Goal: Transaction & Acquisition: Purchase product/service

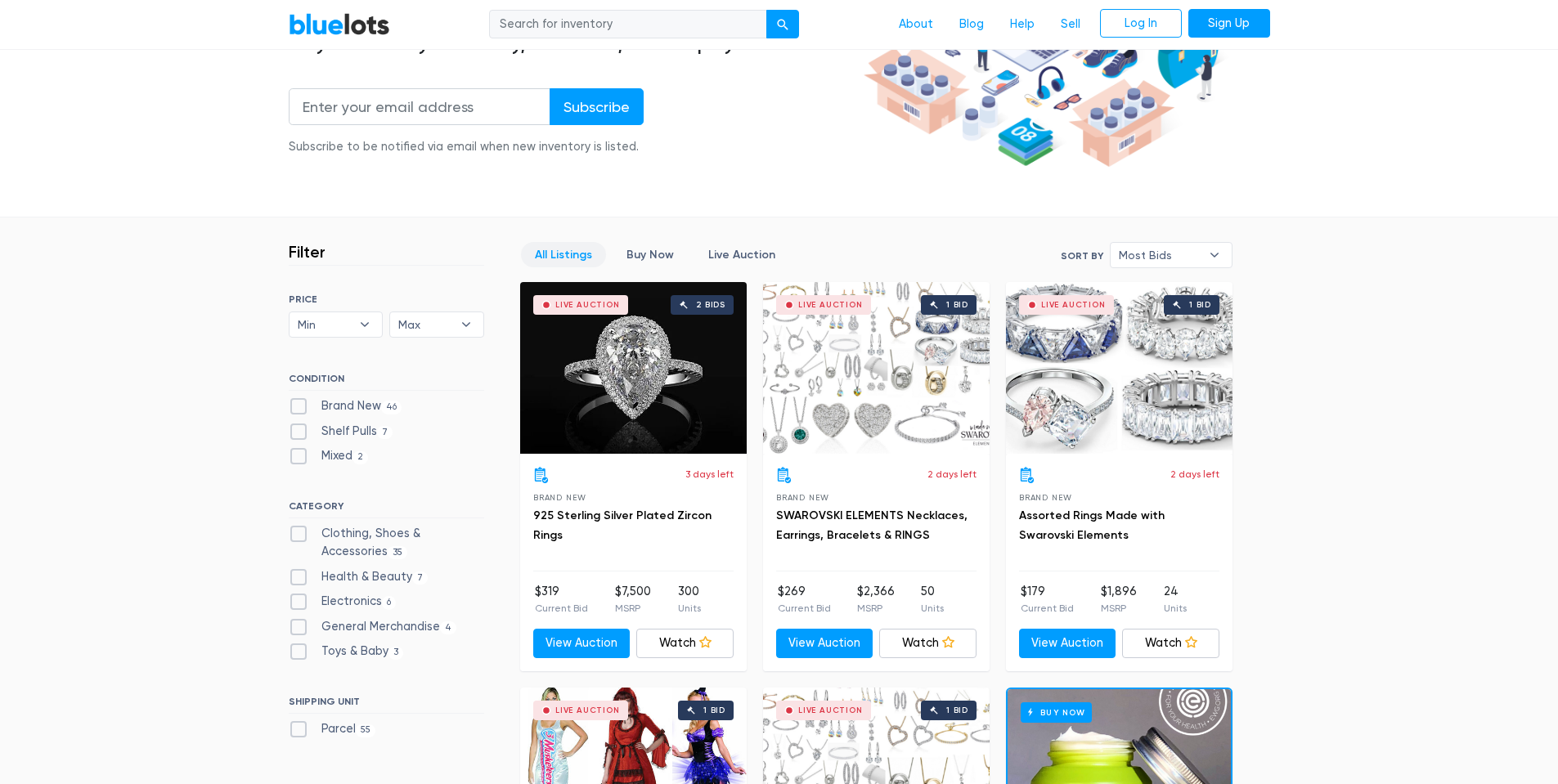
scroll to position [327, 0]
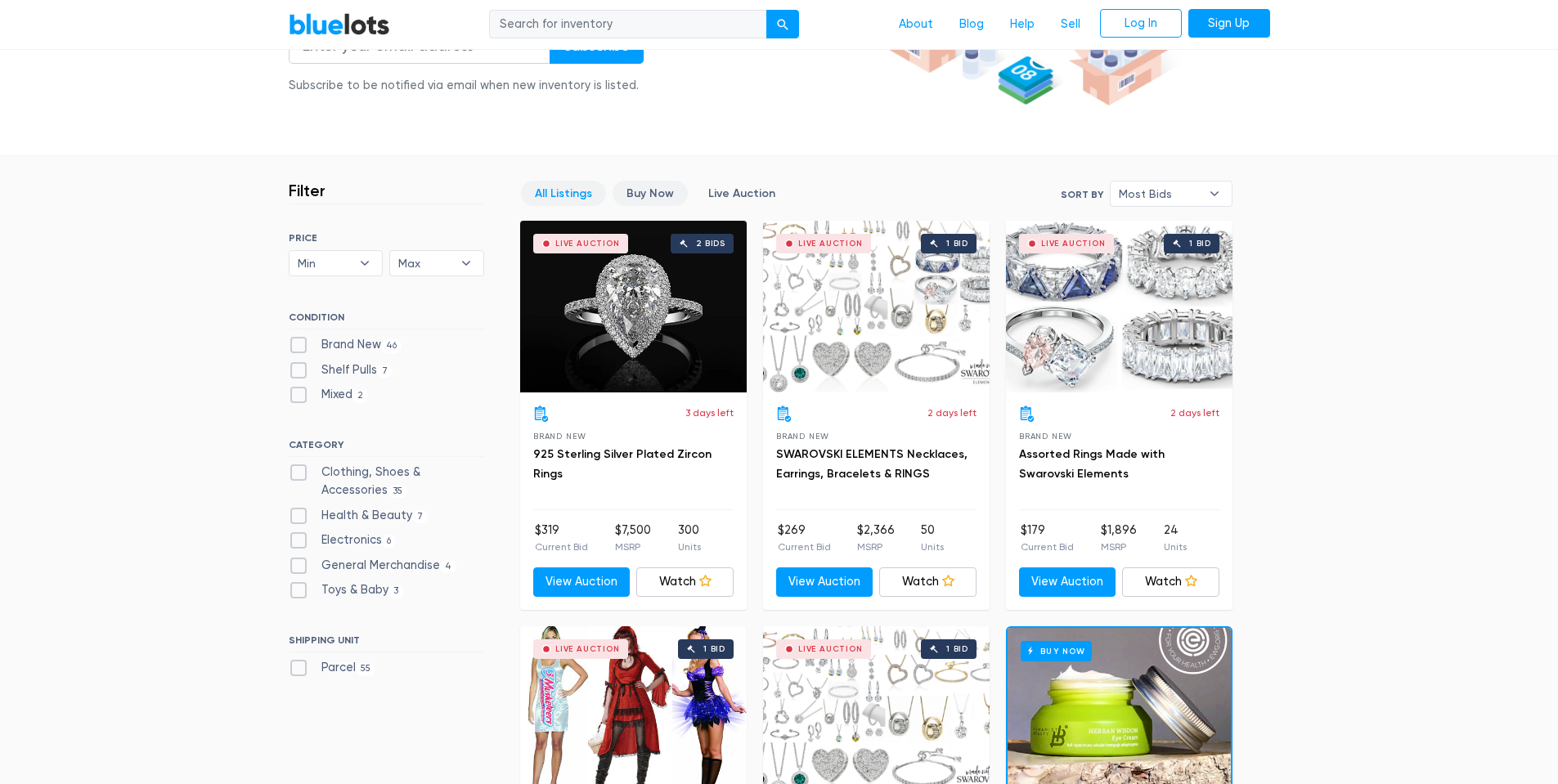
click at [660, 198] on link "Buy Now" at bounding box center [650, 193] width 76 height 25
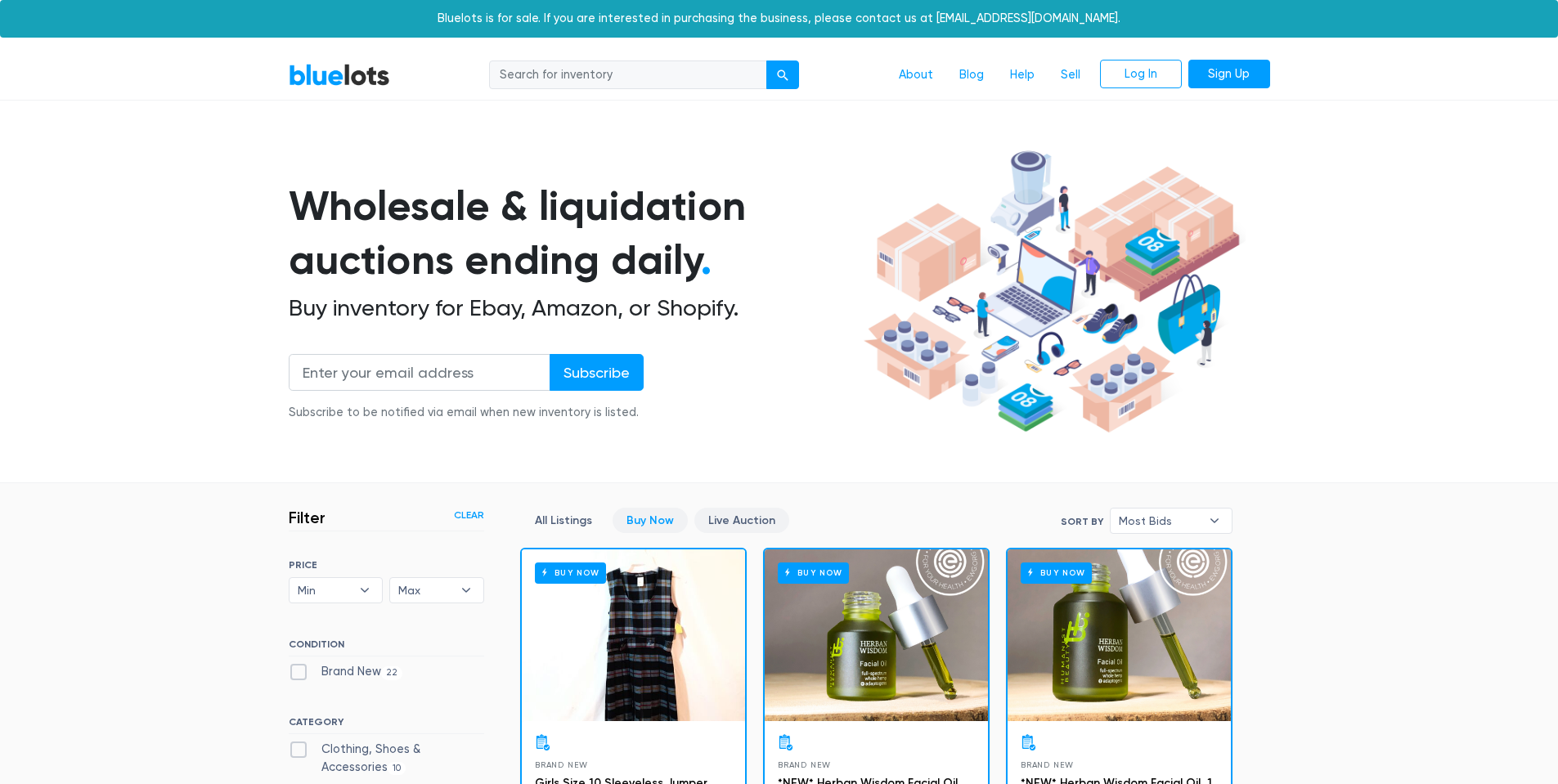
click at [740, 529] on link "Live Auction" at bounding box center [742, 521] width 95 height 25
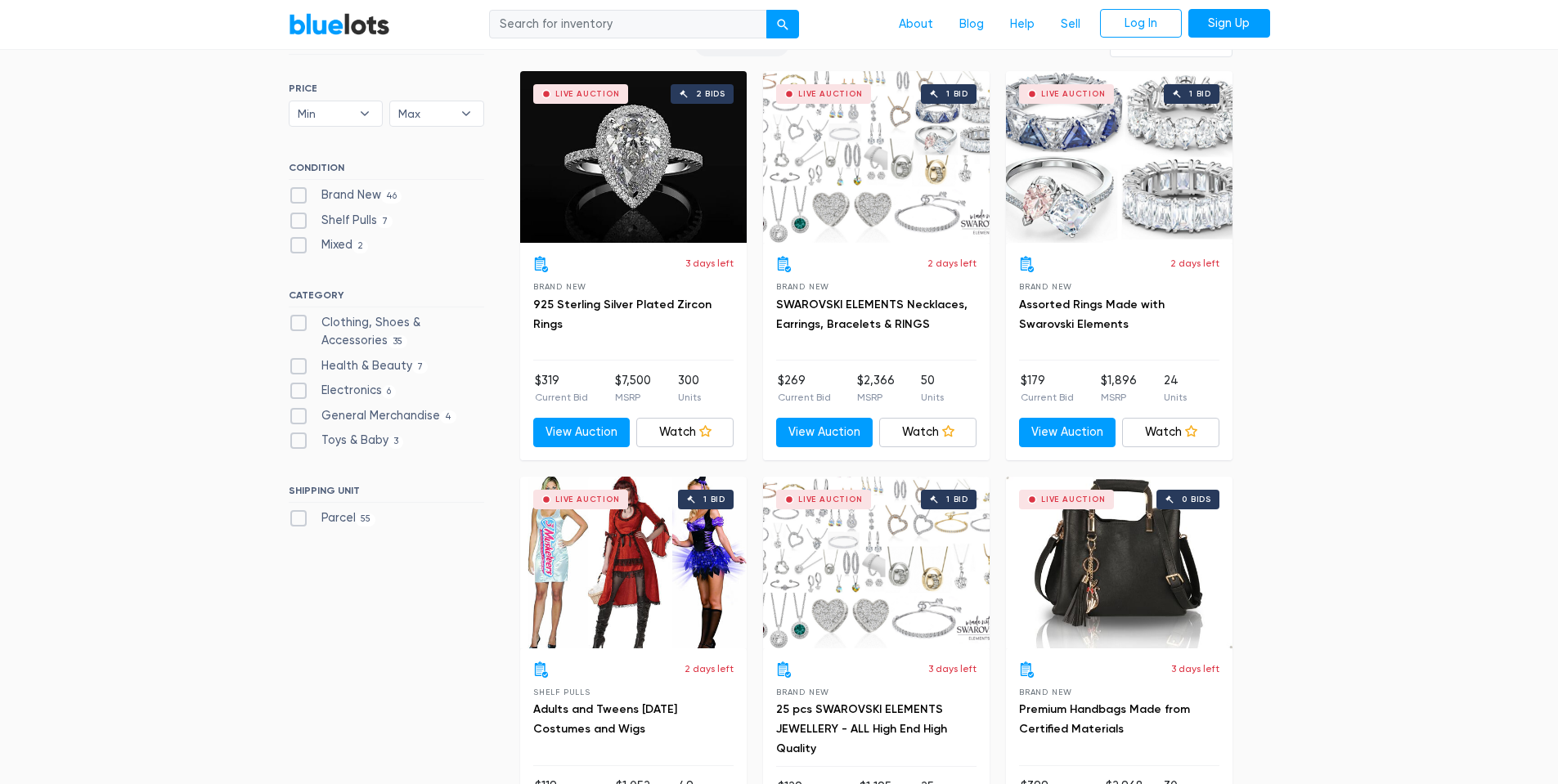
scroll to position [195, 0]
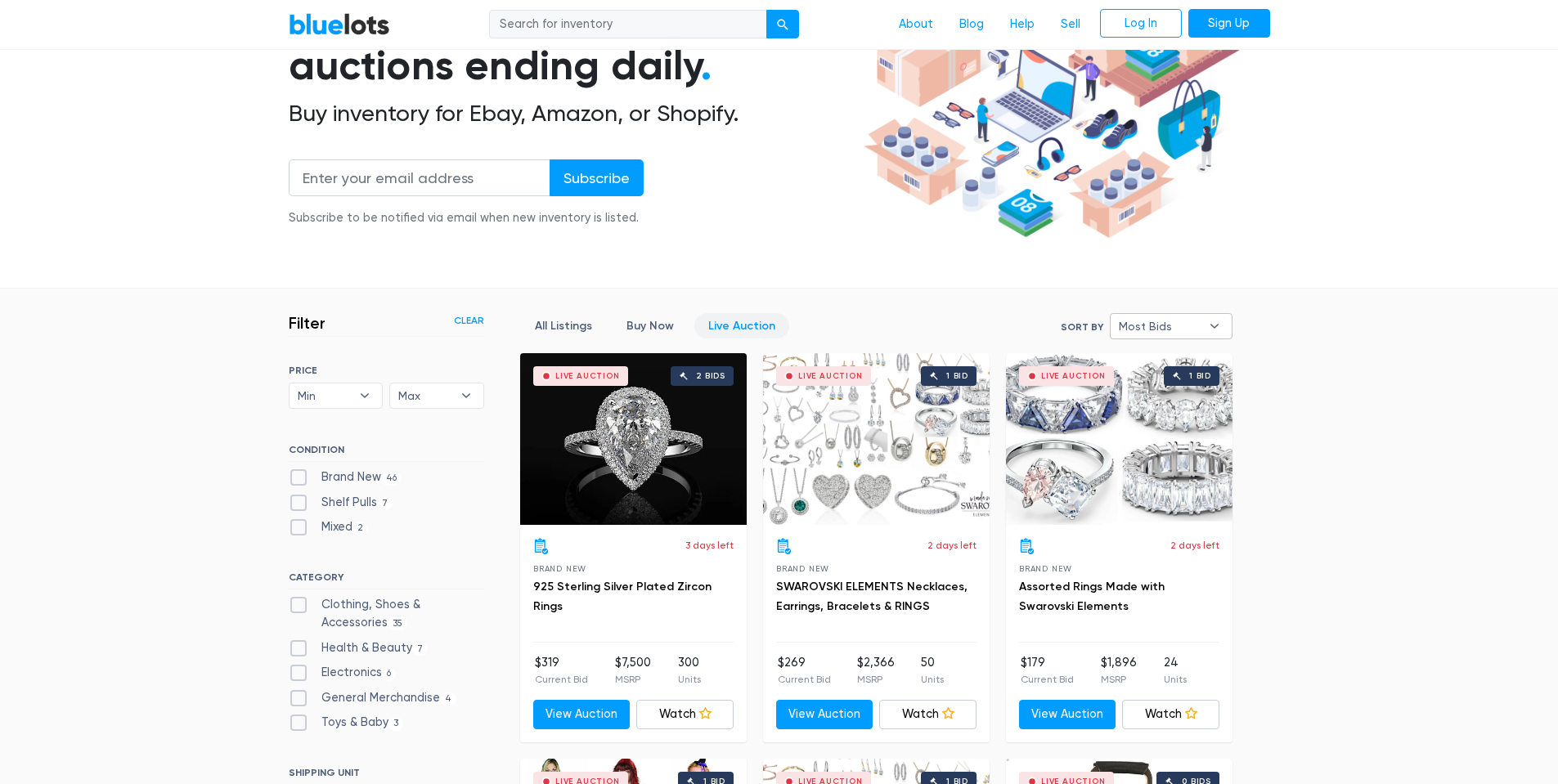
click at [1219, 328] on b "▾" at bounding box center [1215, 326] width 35 height 25
click at [1177, 380] on li "Ending Soonest" at bounding box center [1179, 384] width 128 height 26
select select "ending_soonest"
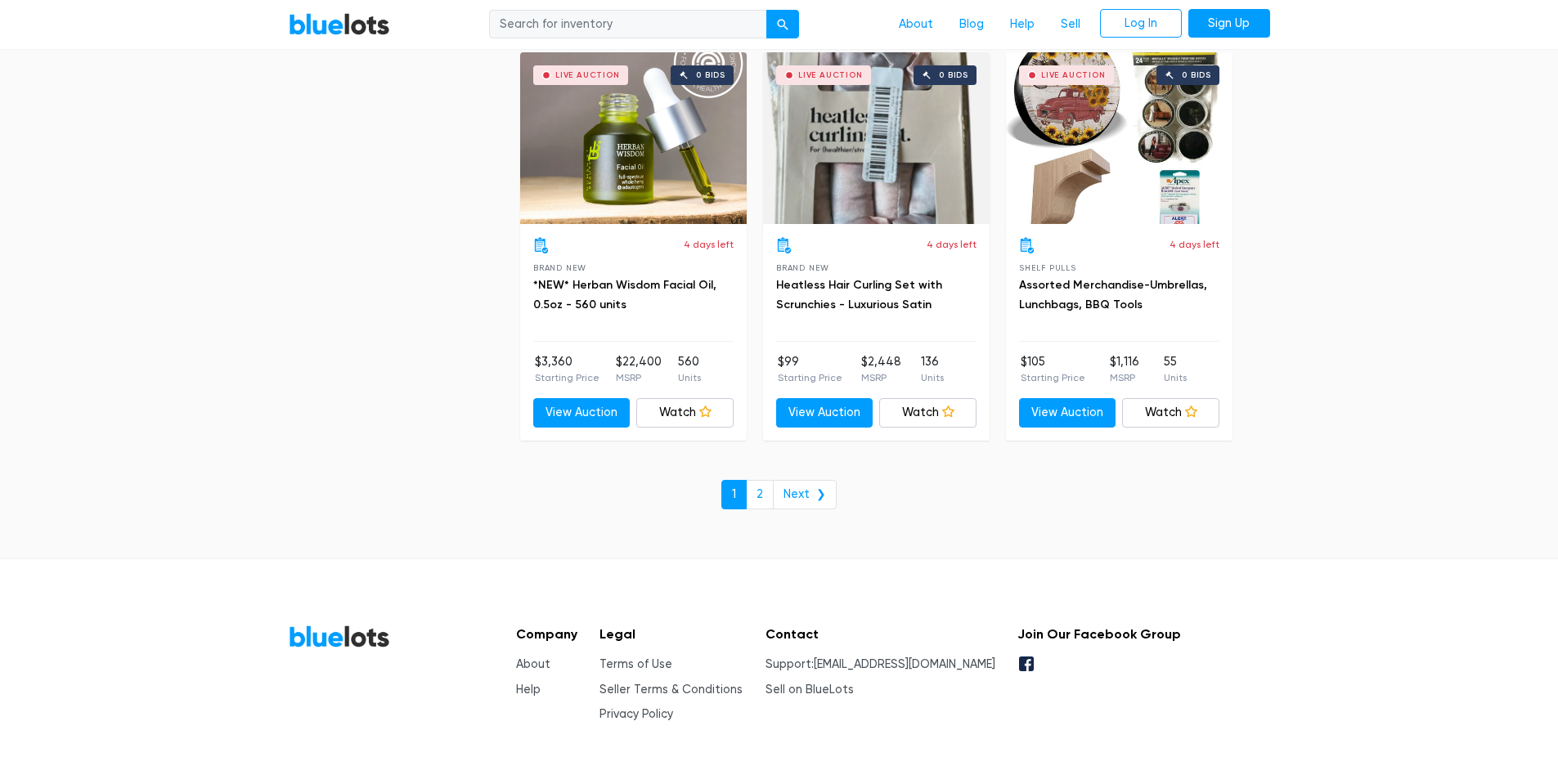
scroll to position [6206, 0]
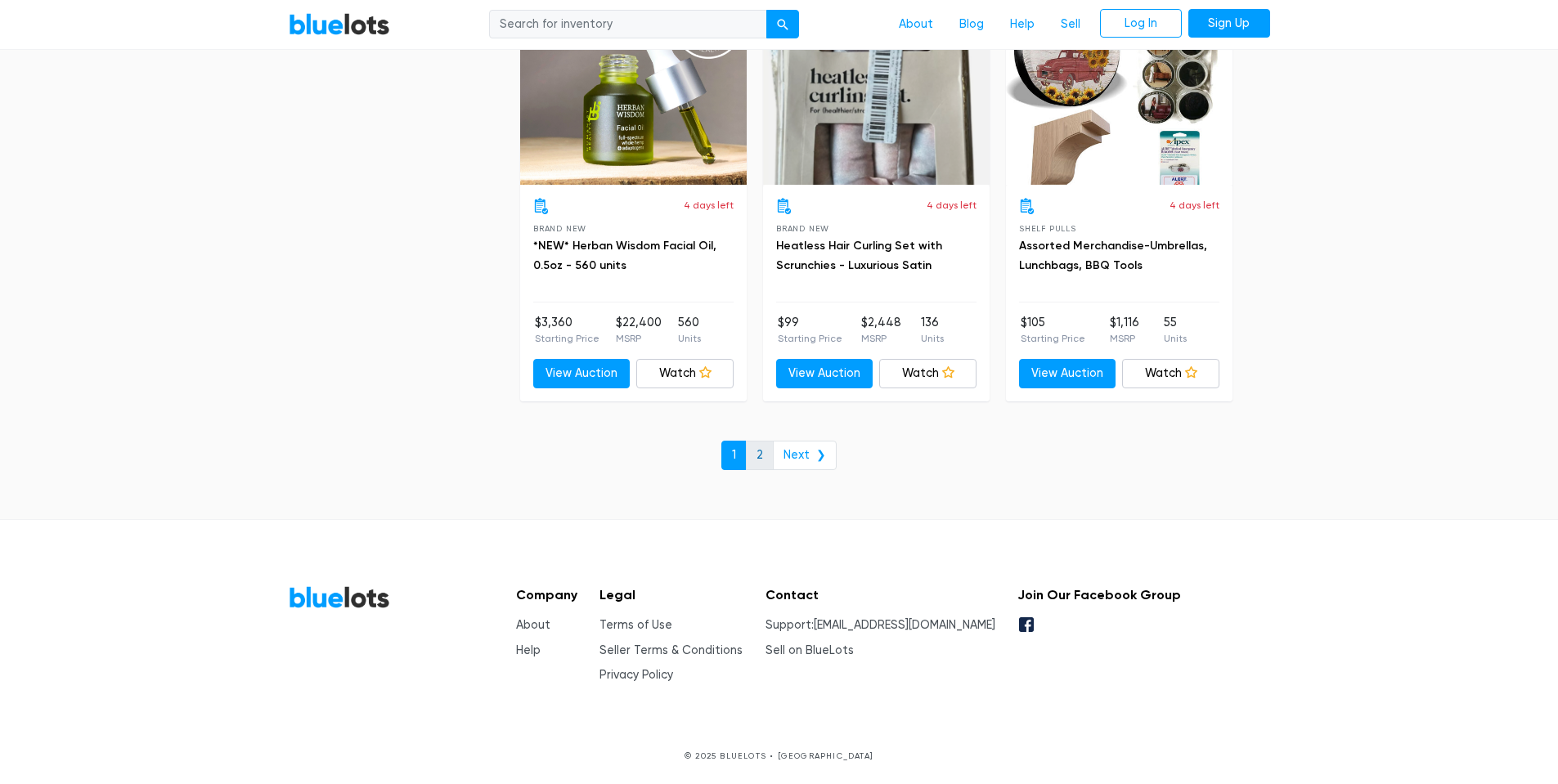
click at [757, 465] on link "2" at bounding box center [760, 455] width 28 height 29
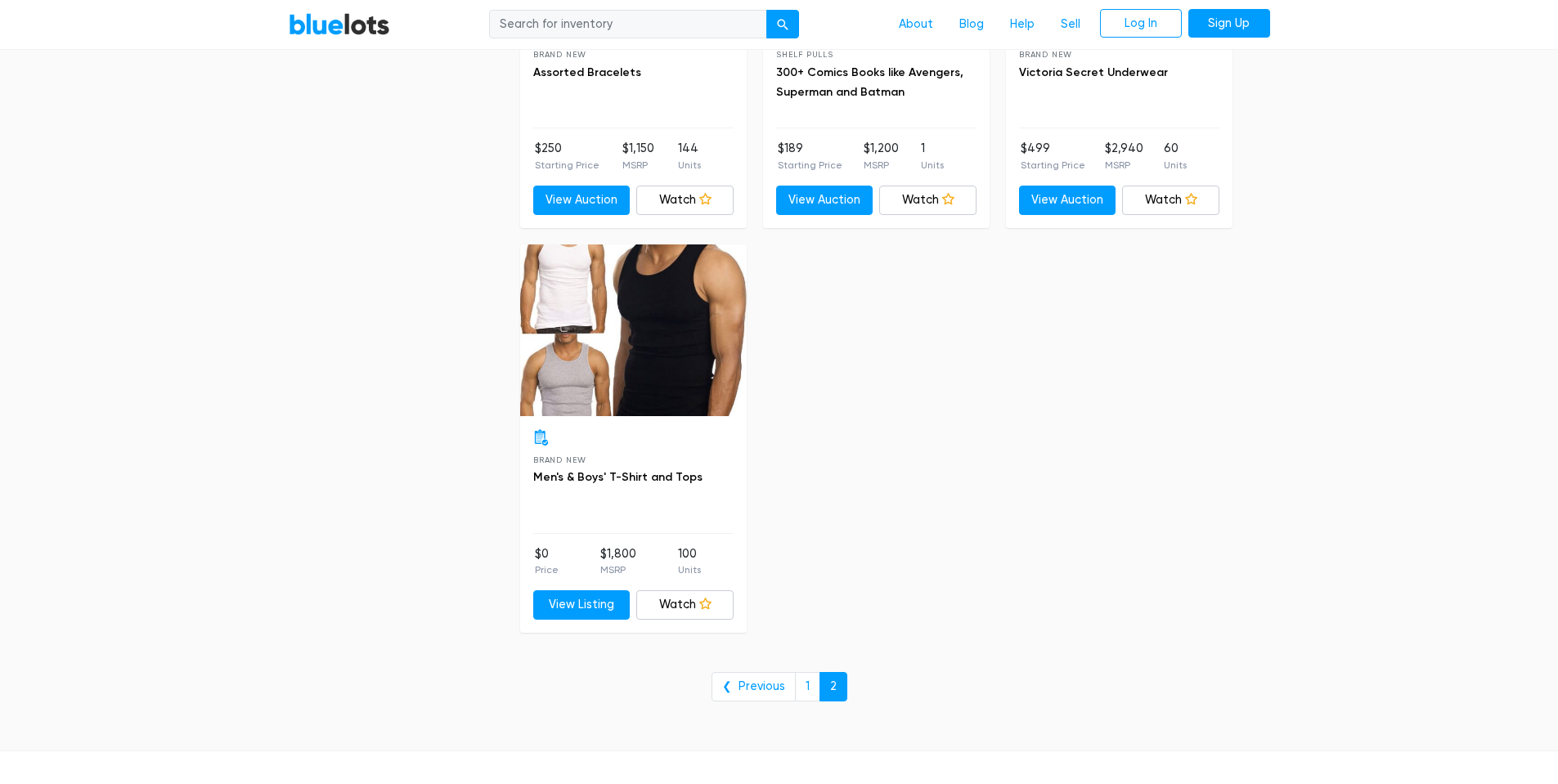
scroll to position [1145, 0]
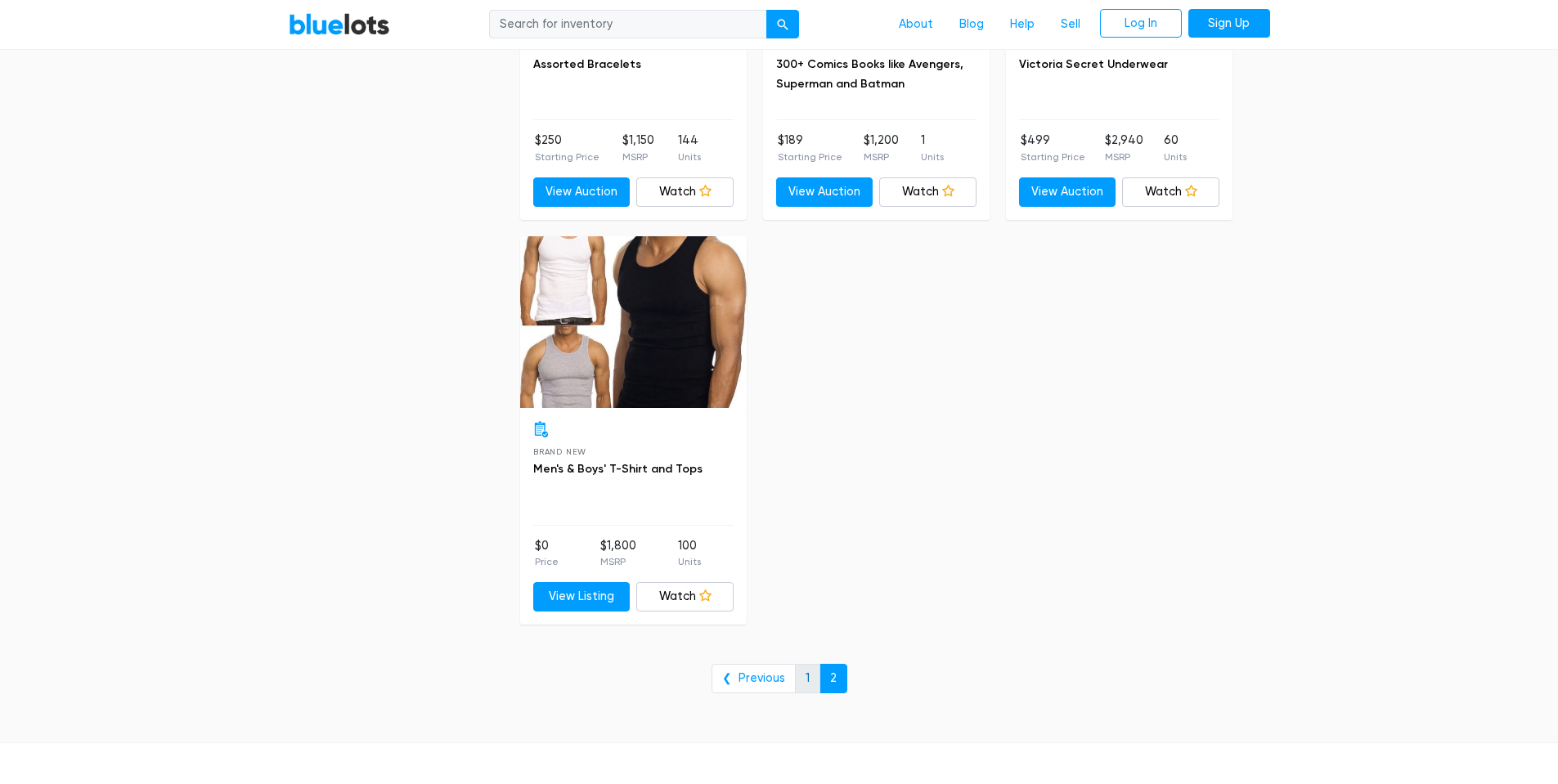
click at [799, 682] on link "1" at bounding box center [808, 678] width 26 height 29
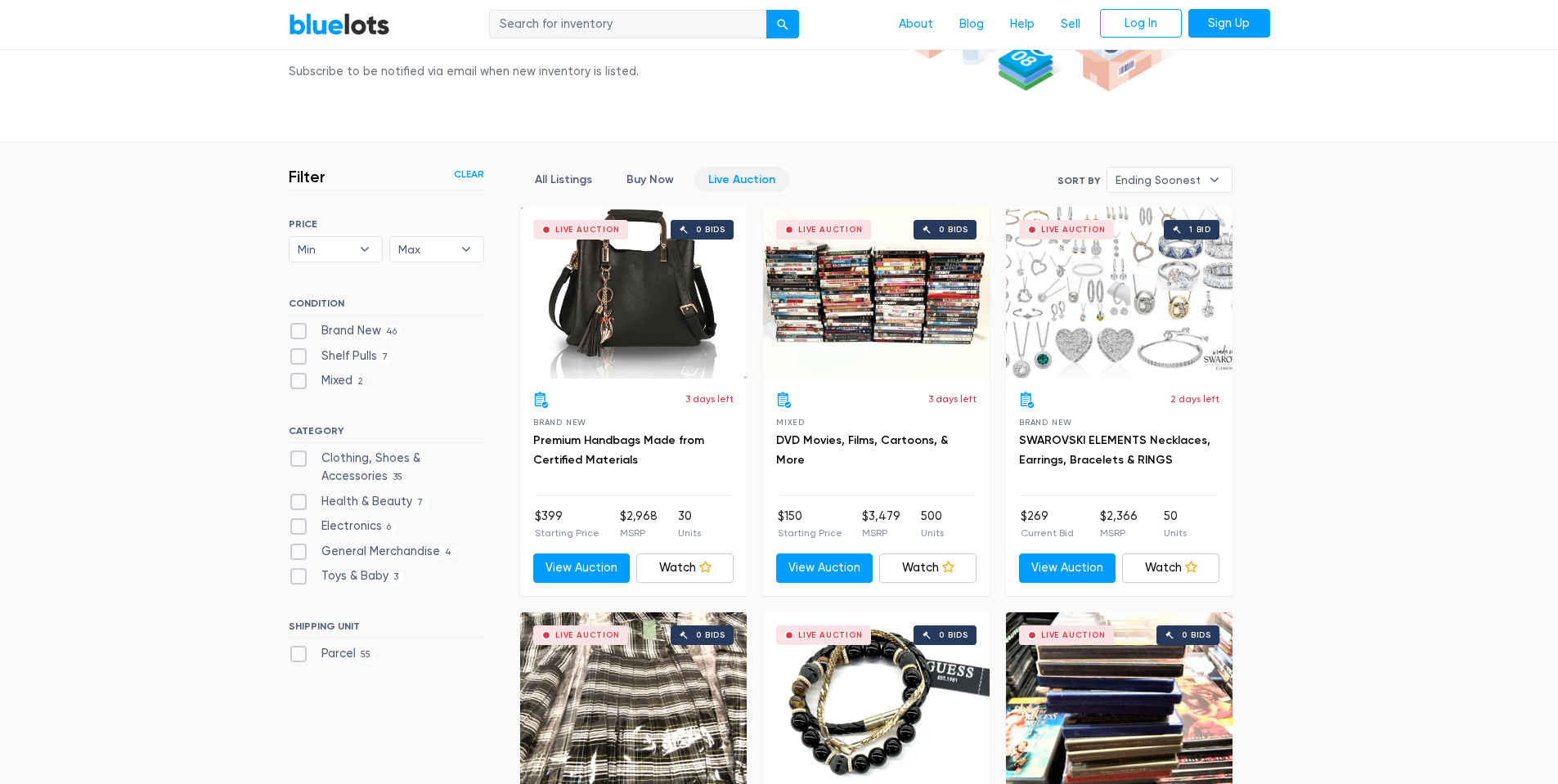
scroll to position [409, 0]
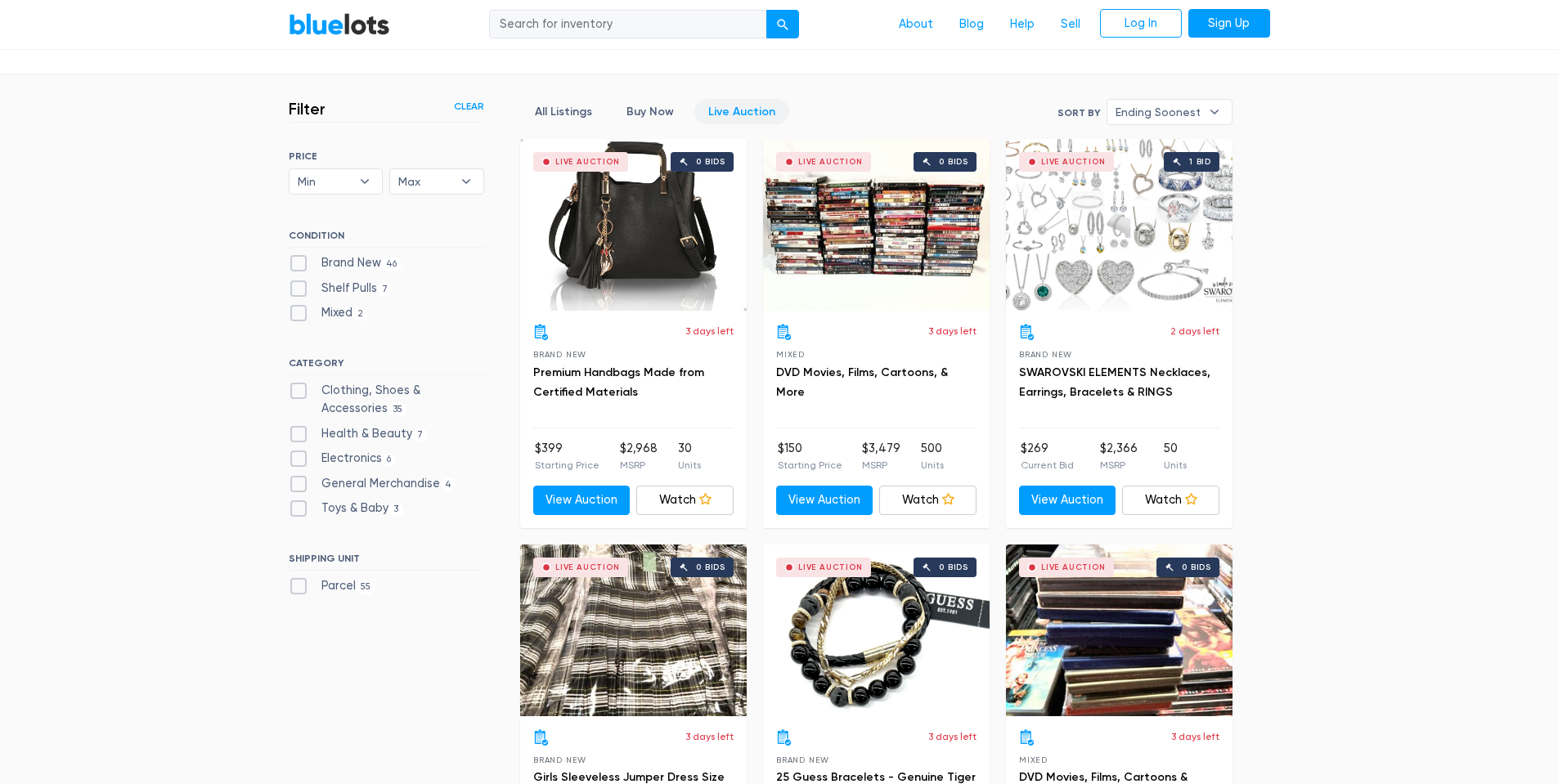
click at [873, 244] on div "Live Auction 0 bids" at bounding box center [876, 225] width 227 height 172
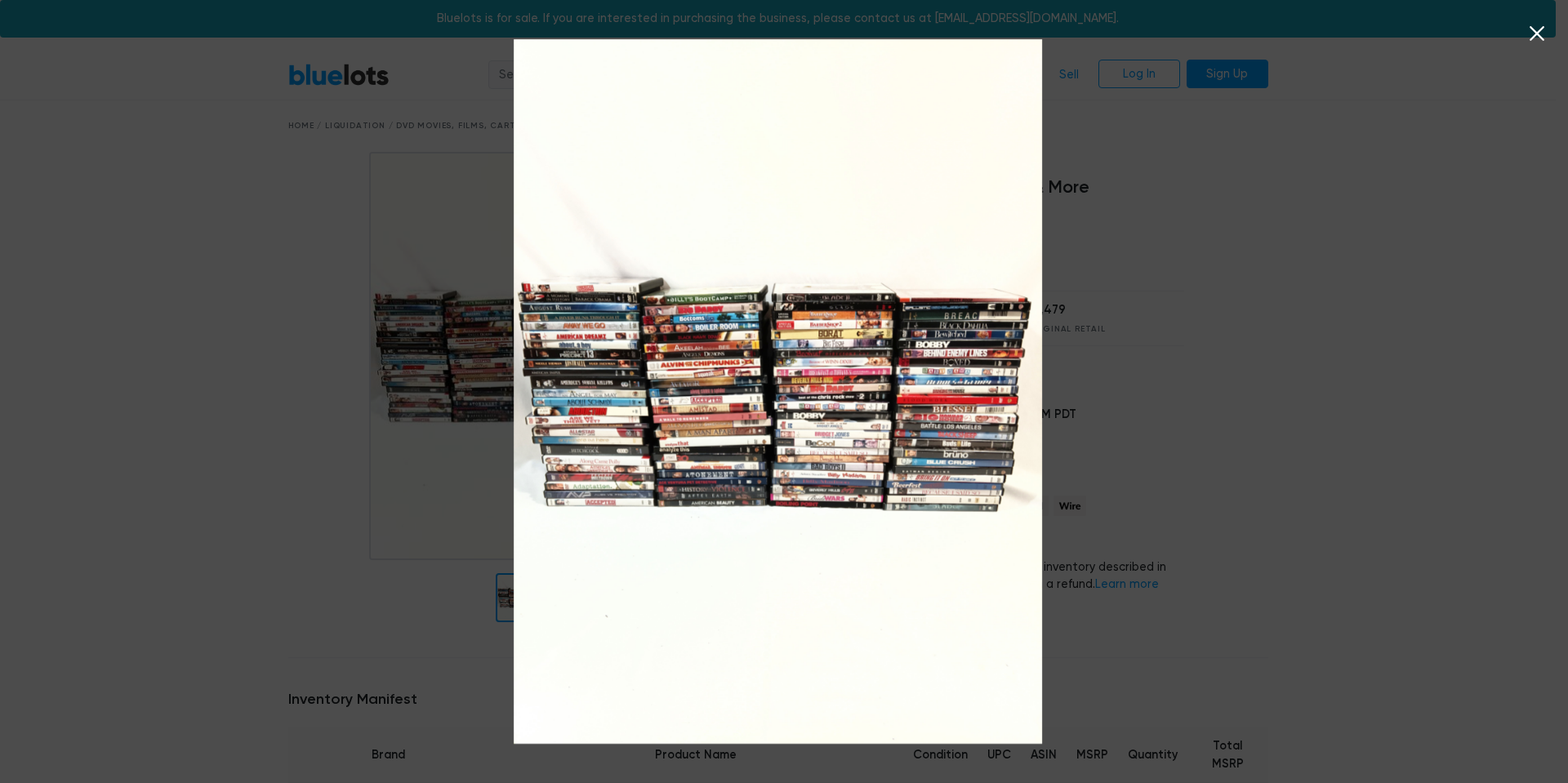
click at [667, 353] on img at bounding box center [778, 391] width 528 height 705
click at [1533, 35] on icon at bounding box center [1536, 33] width 25 height 25
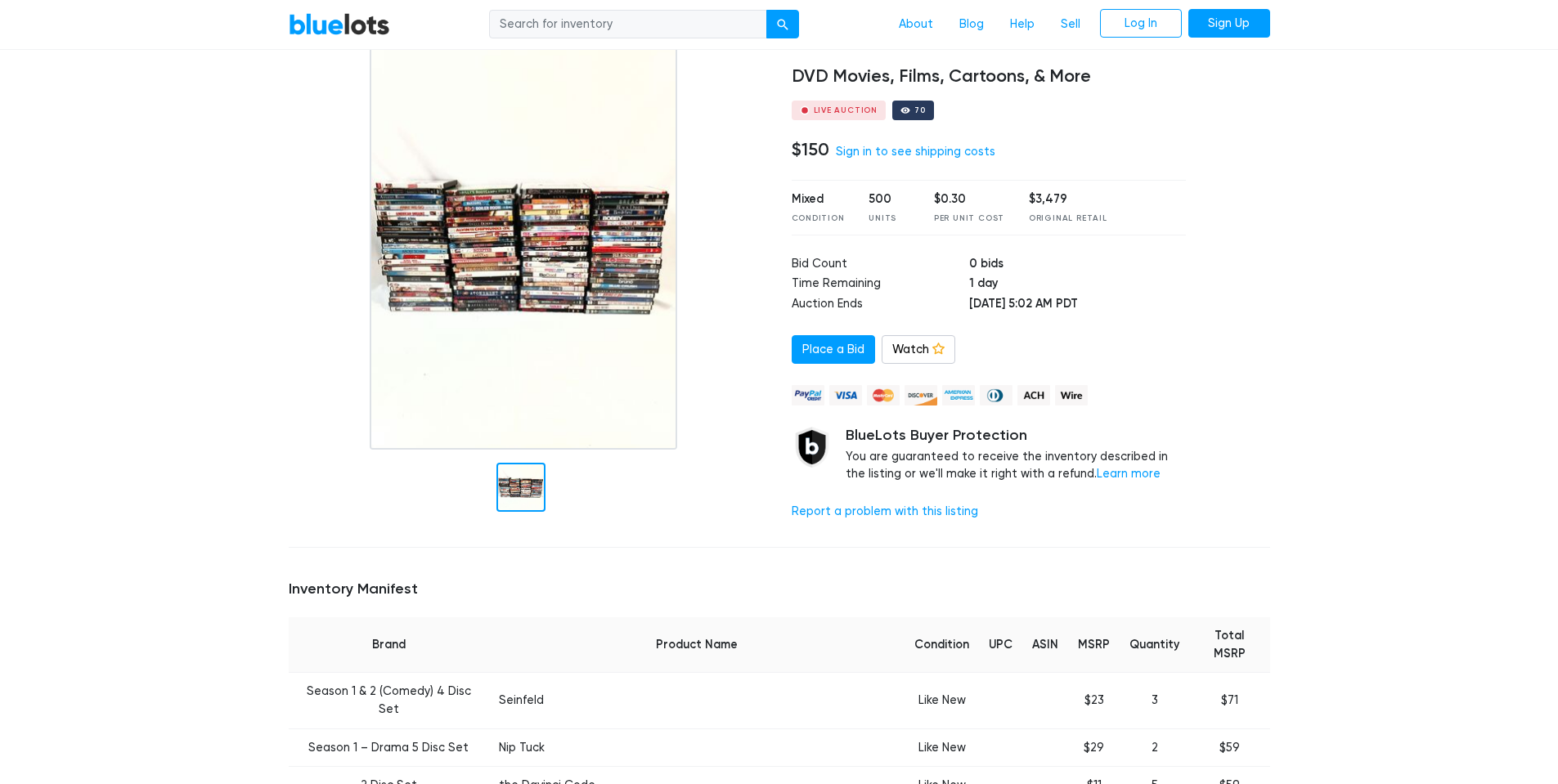
scroll to position [164, 0]
